Goal: Information Seeking & Learning: Learn about a topic

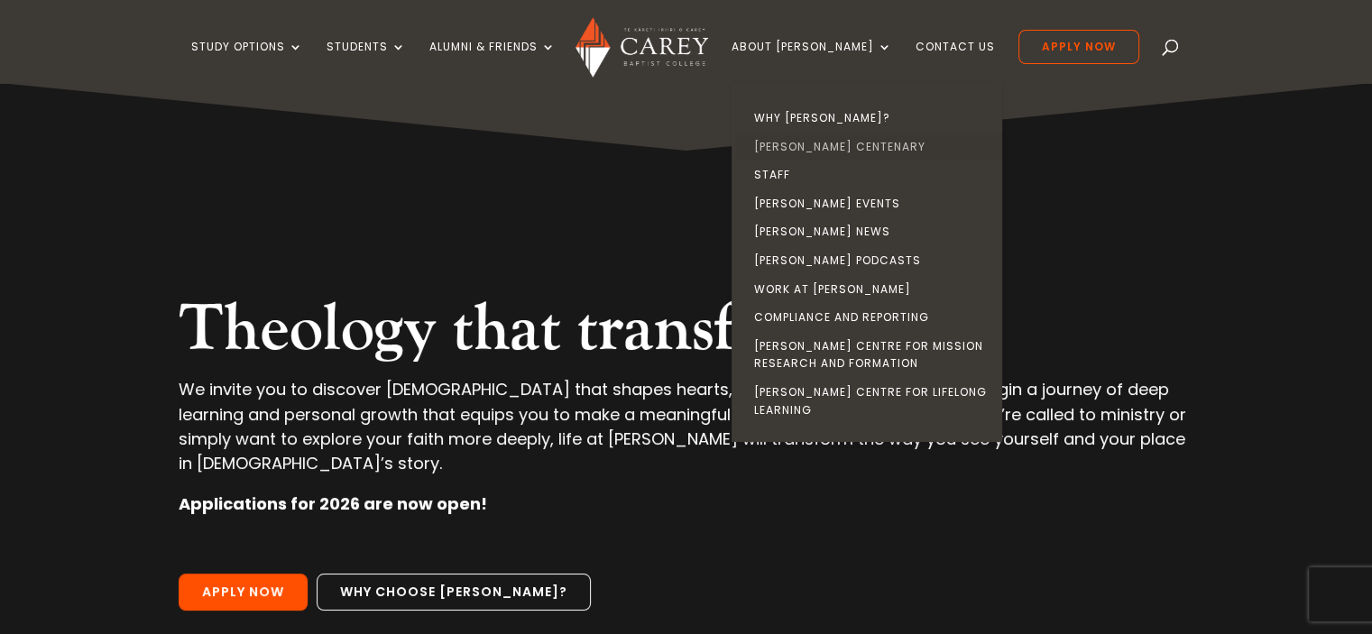
click at [859, 147] on link "[PERSON_NAME] Centenary" at bounding box center [871, 147] width 271 height 29
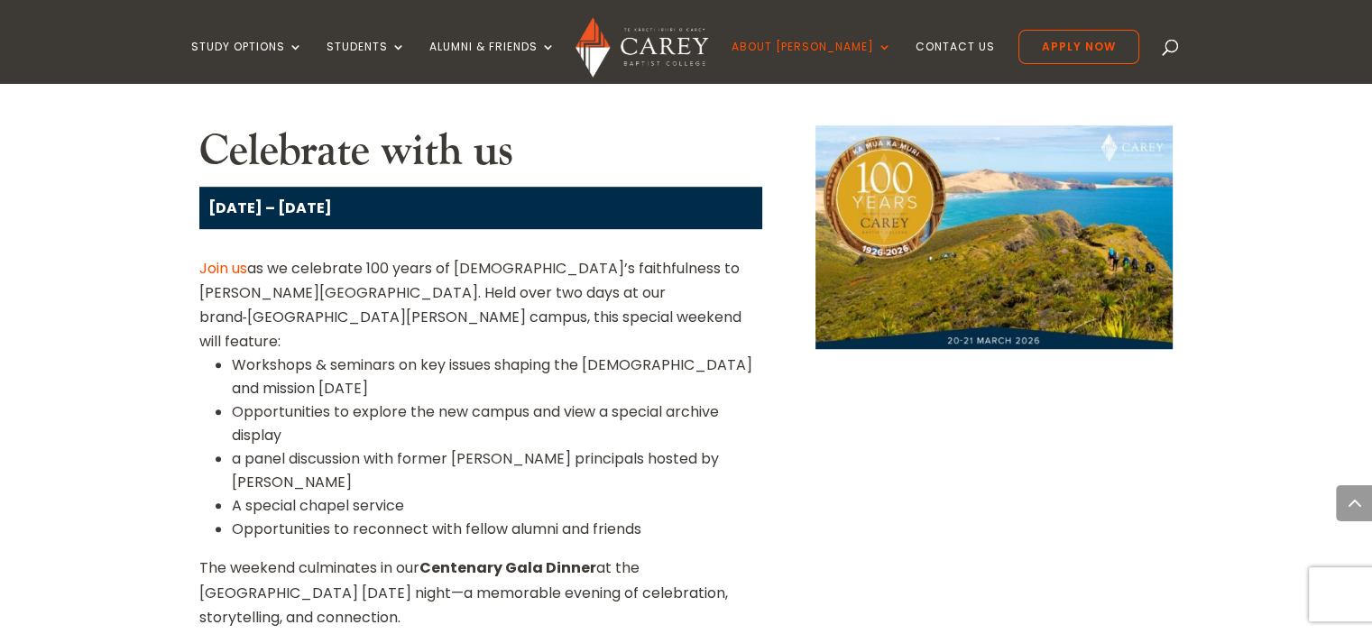
scroll to position [1664, 0]
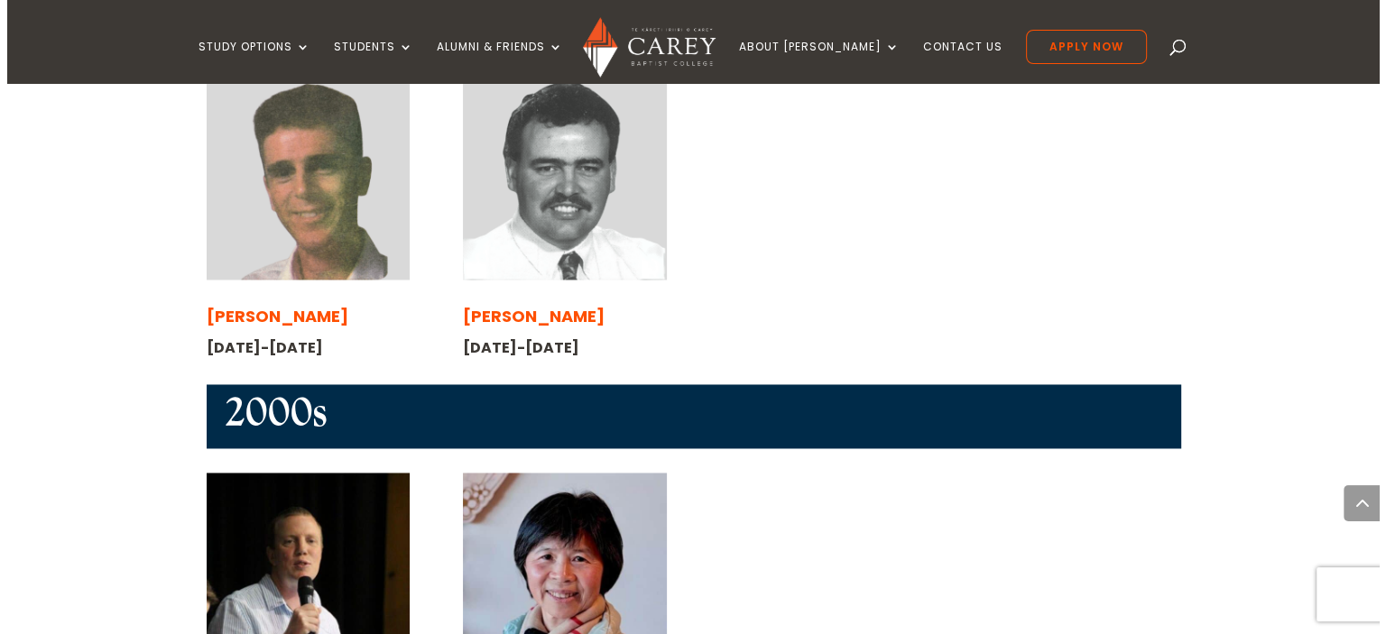
scroll to position [2775, 0]
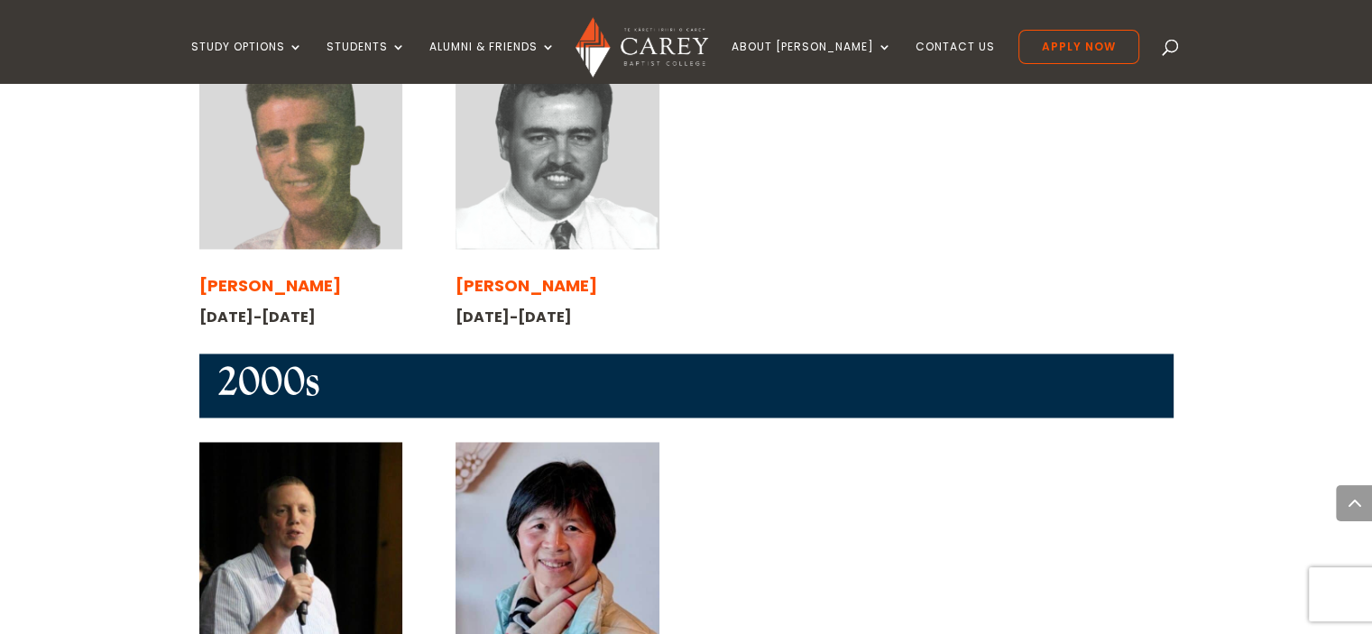
click at [578, 118] on div "Craig Vernall 1992-1994" at bounding box center [557, 187] width 203 height 283
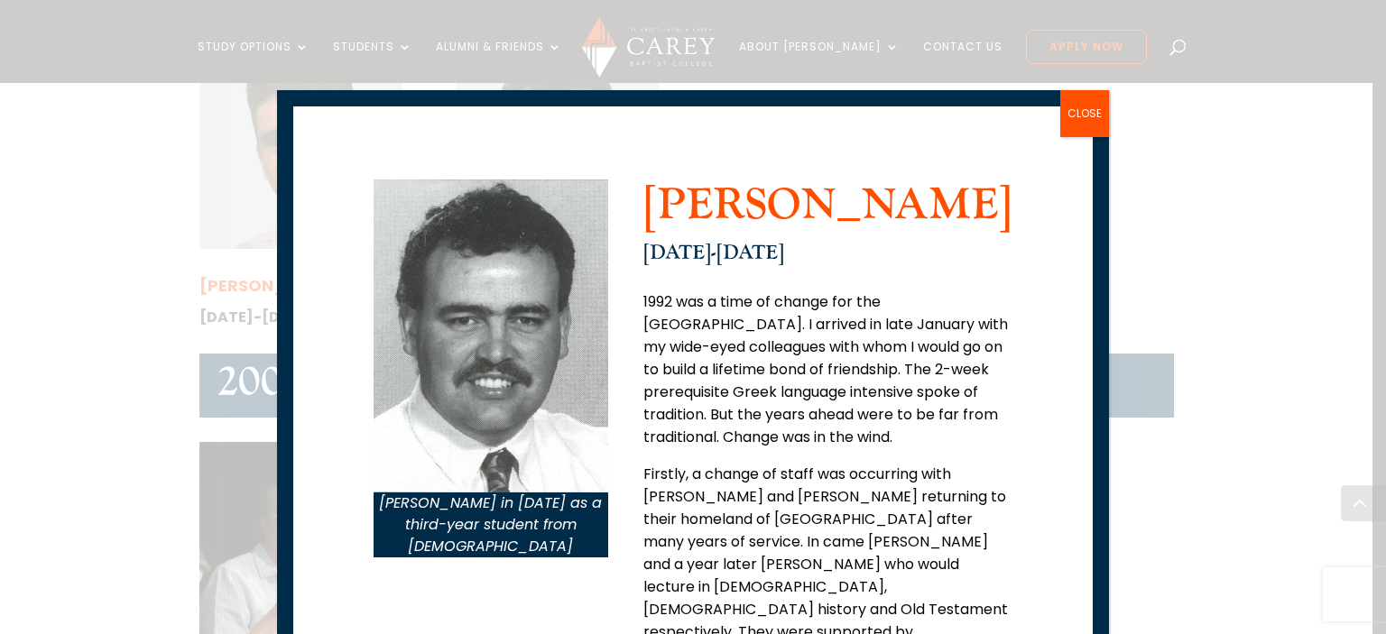
scroll to position [106, 0]
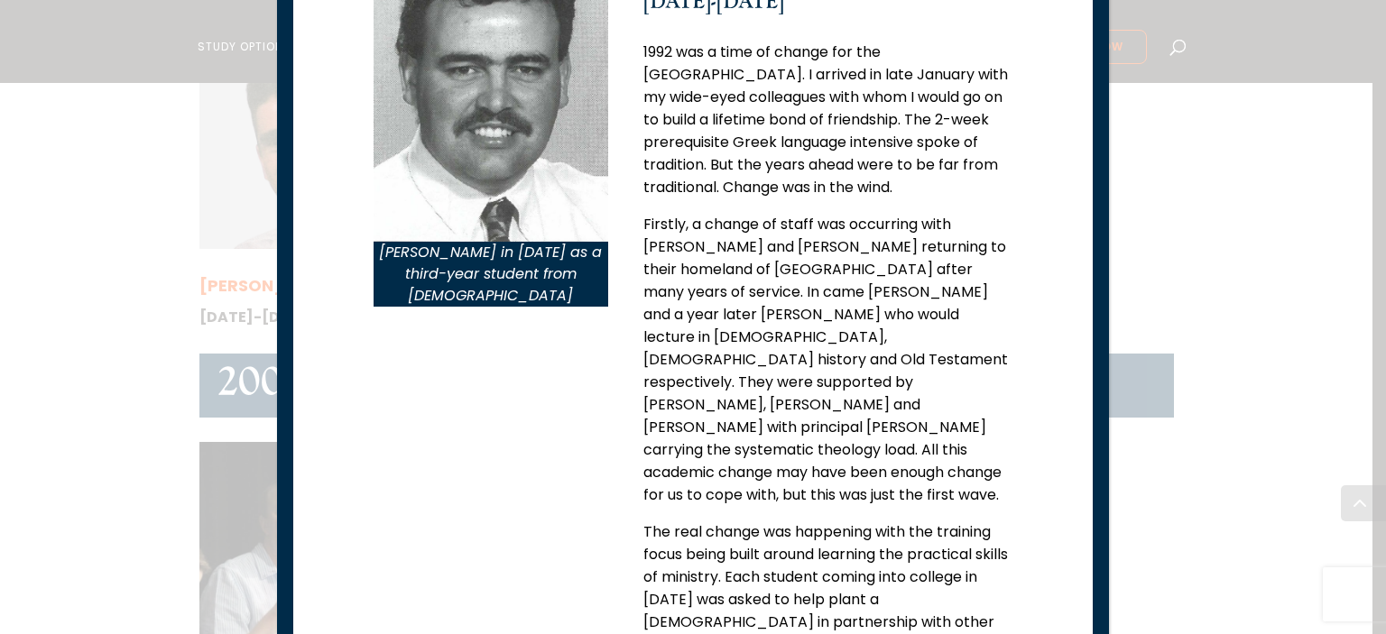
scroll to position [359, 0]
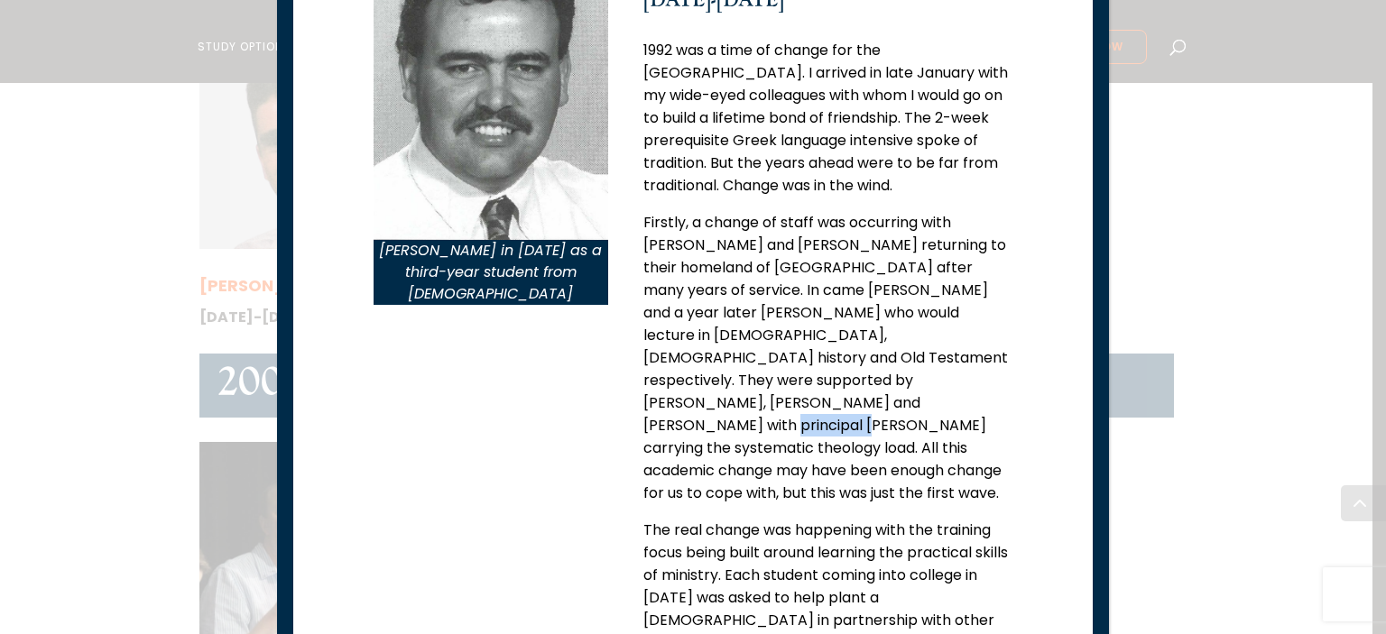
drag, startPoint x: 965, startPoint y: 358, endPoint x: 686, endPoint y: 394, distance: 282.0
click at [686, 394] on p "Firstly, a change of staff was occurring with [PERSON_NAME] and [PERSON_NAME] r…" at bounding box center [827, 365] width 369 height 308
copy p "Brian Smith"
click at [871, 267] on p "Firstly, a change of staff was occurring with [PERSON_NAME] and [PERSON_NAME] r…" at bounding box center [827, 365] width 369 height 308
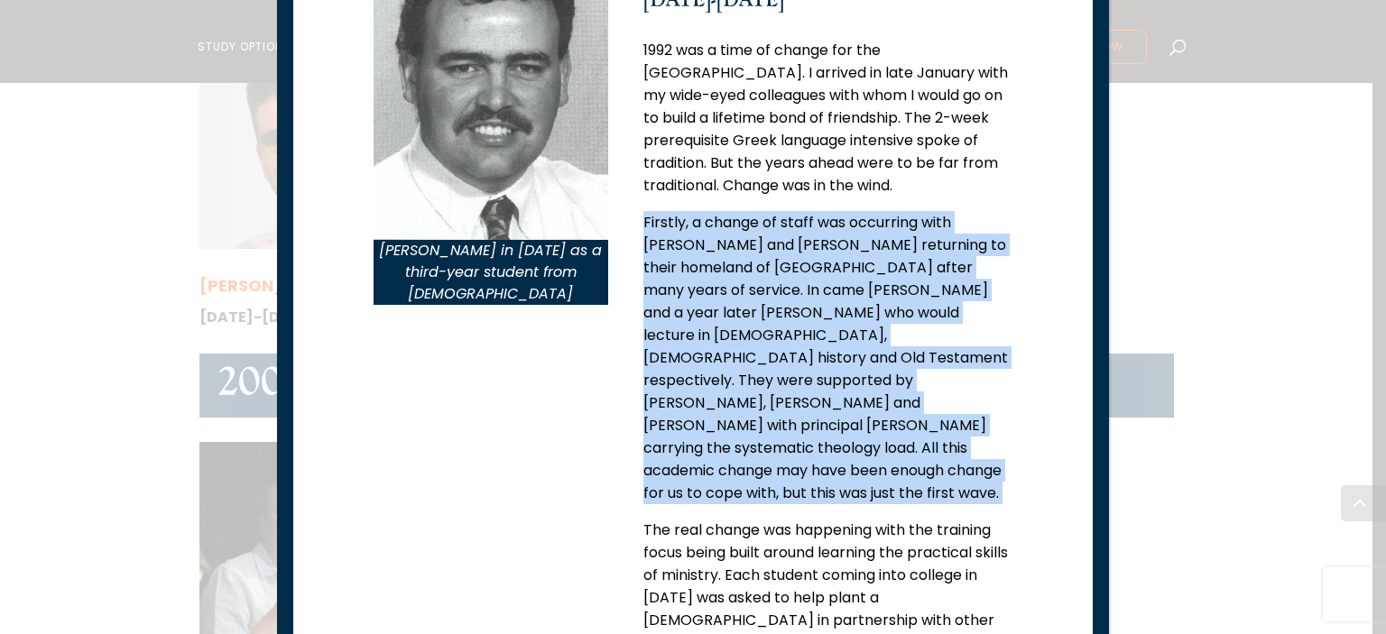
click at [871, 267] on p "Firstly, a change of staff was occurring with [PERSON_NAME] and [PERSON_NAME] r…" at bounding box center [827, 365] width 369 height 308
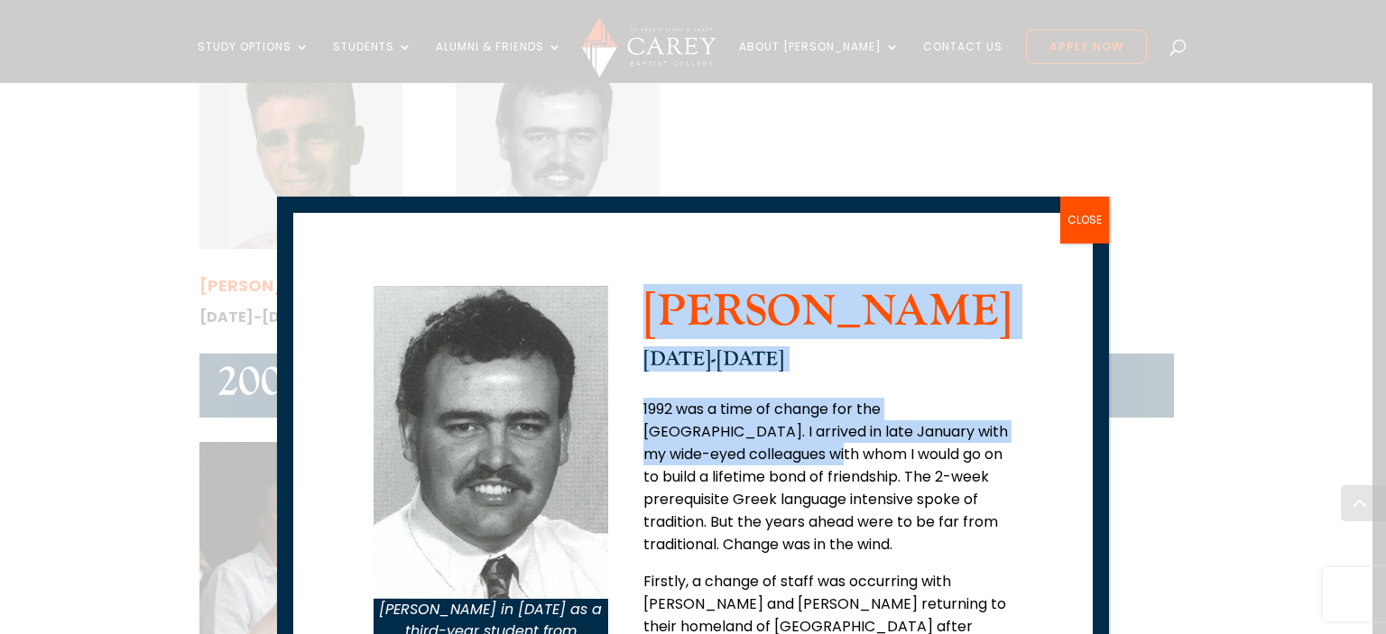
drag, startPoint x: 638, startPoint y: 290, endPoint x: 754, endPoint y: 445, distance: 194.0
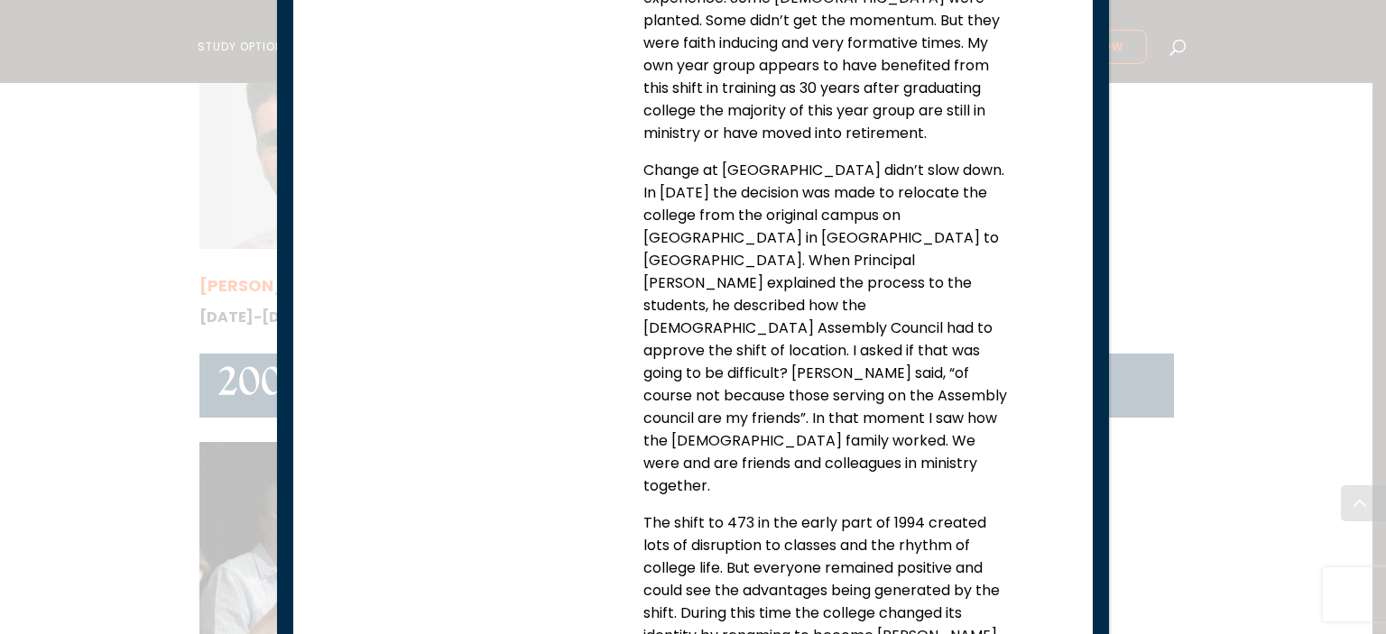
scroll to position [1548, 0]
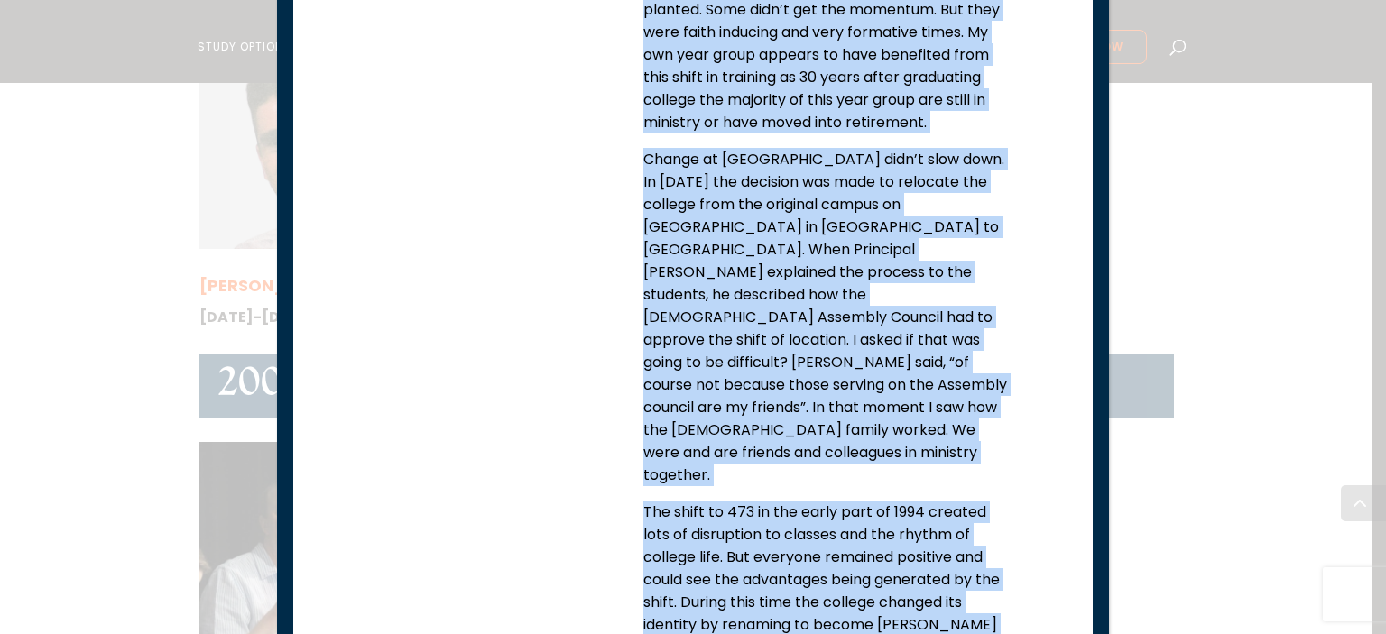
drag, startPoint x: 350, startPoint y: 333, endPoint x: 901, endPoint y: 560, distance: 596.3
copy div "Craig in 1994 as a third-year student from Ōtūmoetai Baptist Church Craig Verna…"
click at [974, 235] on p "Change at [GEOGRAPHIC_DATA] didn’t slow down. In [DATE] the decision was made t…" at bounding box center [827, 324] width 369 height 353
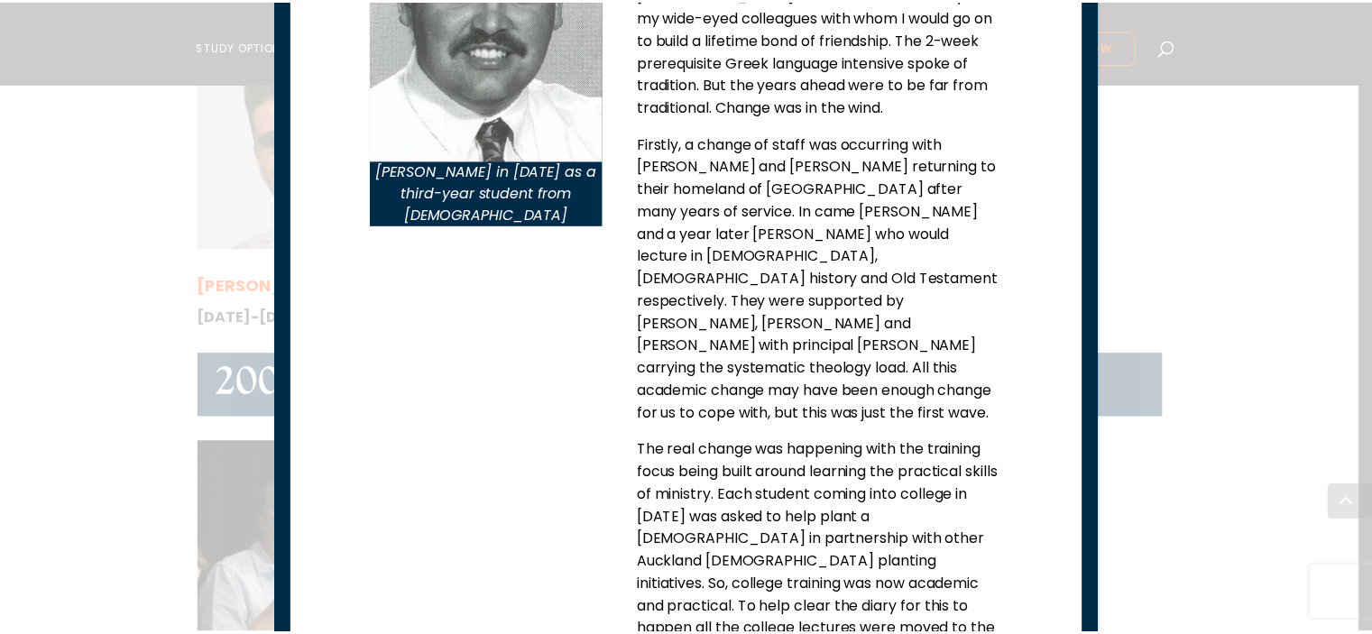
scroll to position [0, 0]
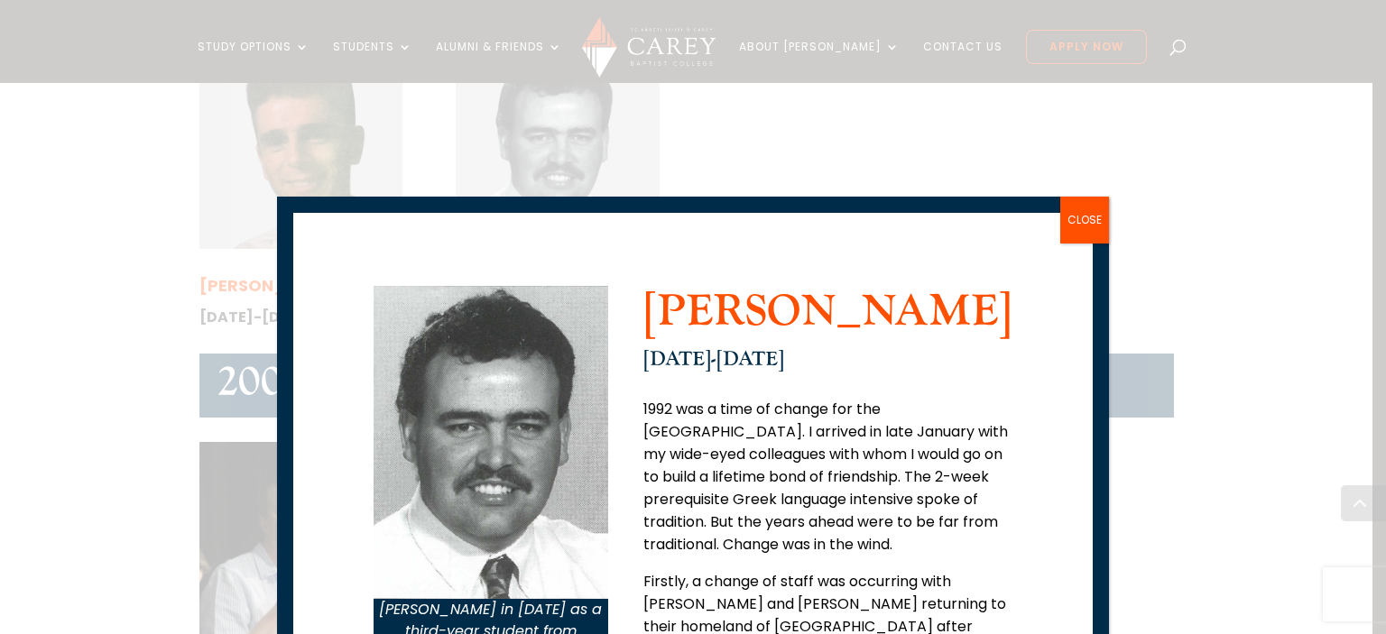
click at [1075, 221] on button "CLOSE" at bounding box center [1084, 220] width 49 height 47
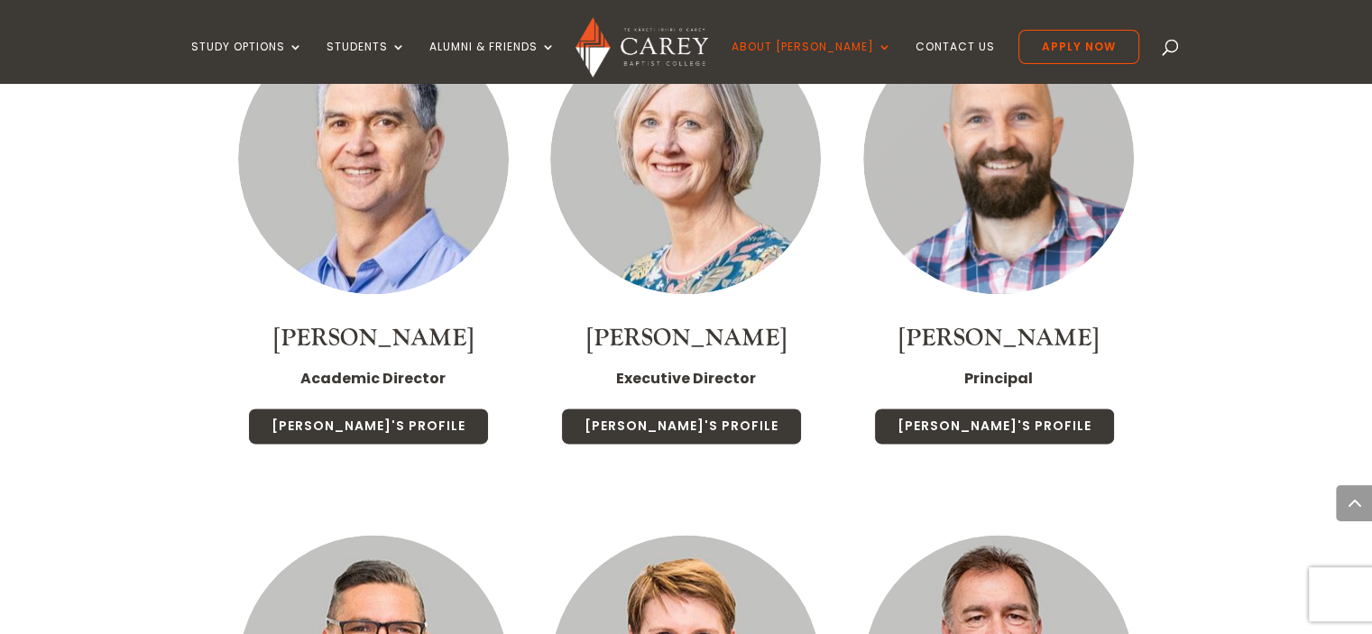
scroll to position [2219, 0]
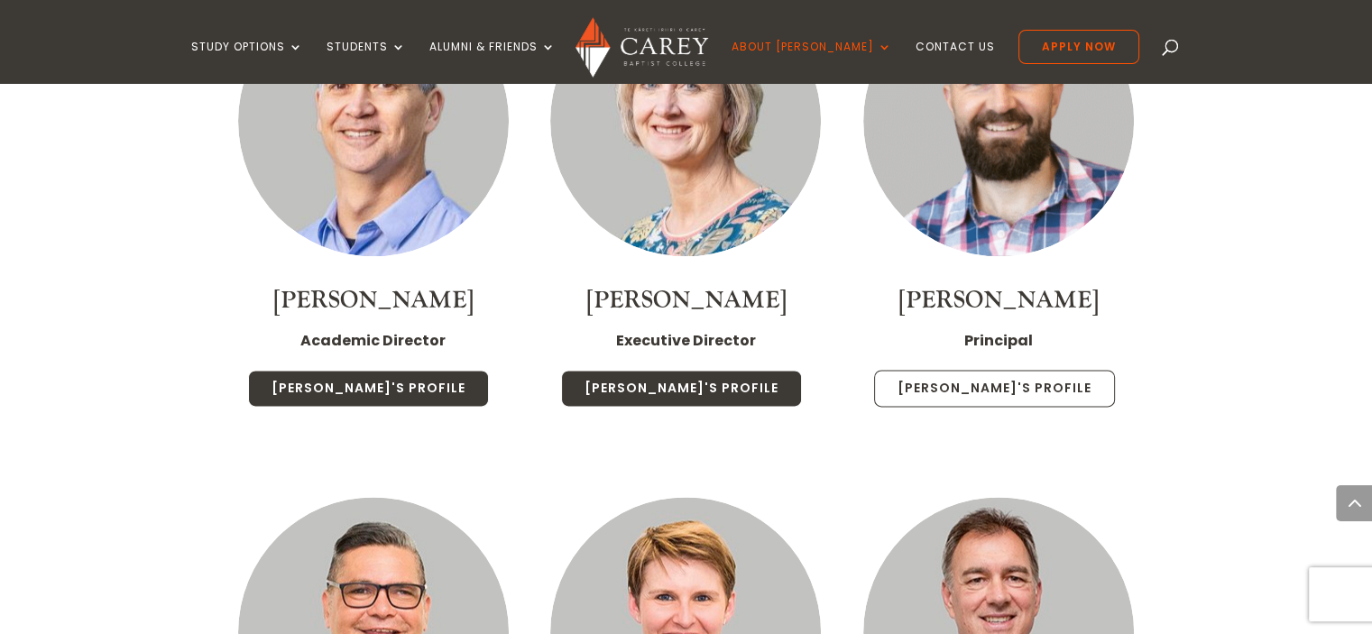
click at [989, 370] on link "Paul's Profile" at bounding box center [994, 389] width 241 height 38
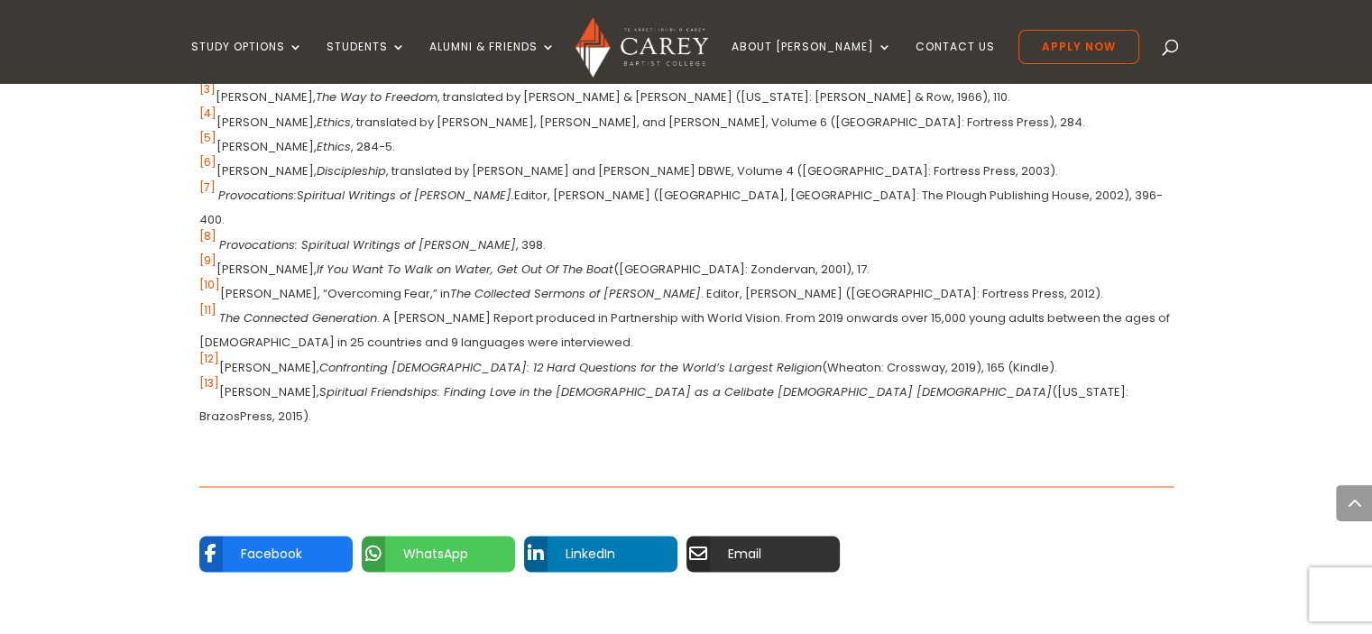
scroll to position [2219, 0]
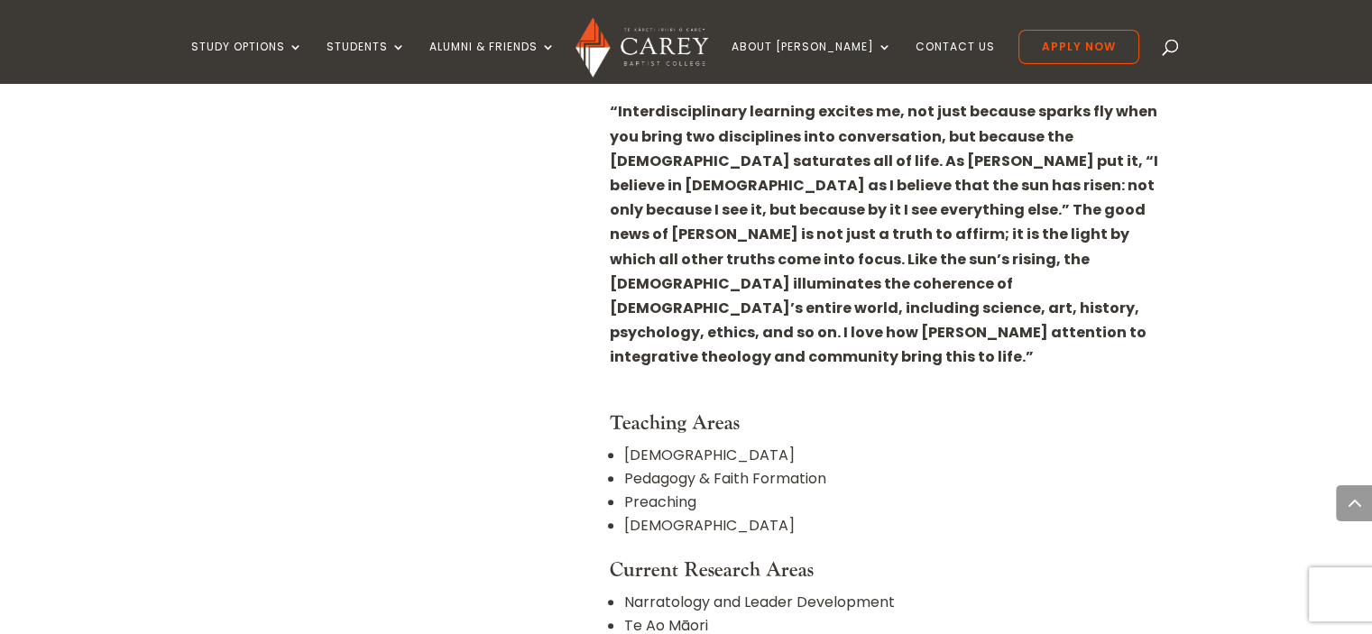
scroll to position [1664, 0]
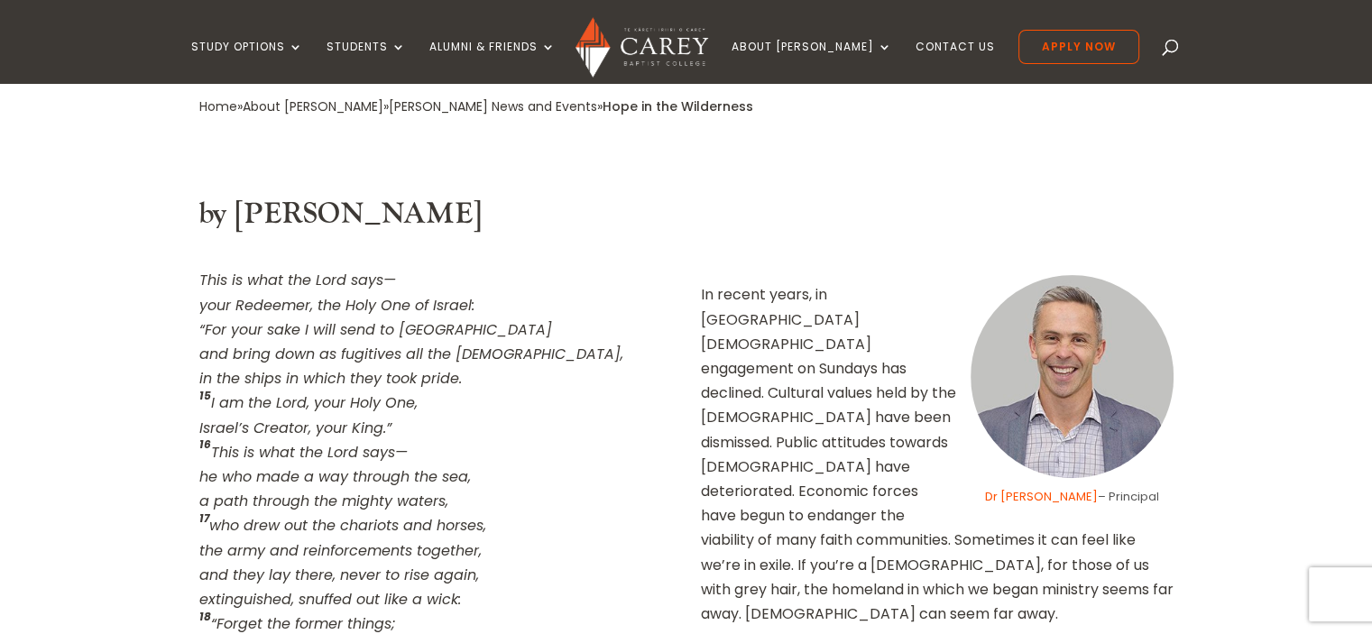
scroll to position [555, 0]
